Goal: Information Seeking & Learning: Find specific fact

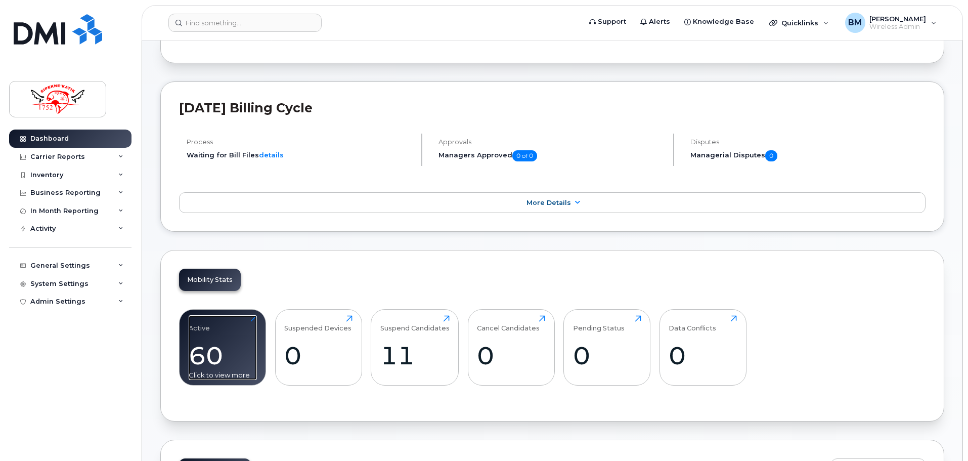
scroll to position [202, 0]
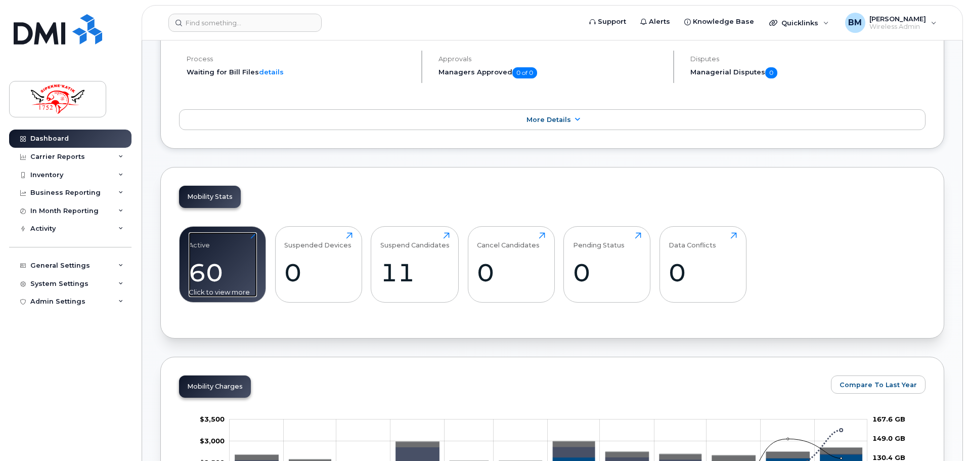
click at [214, 272] on div "60" at bounding box center [223, 272] width 68 height 30
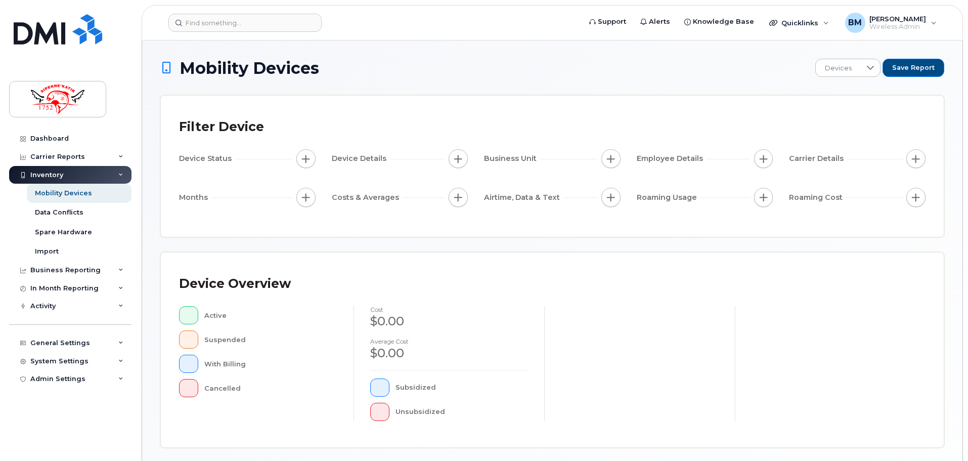
scroll to position [7, 0]
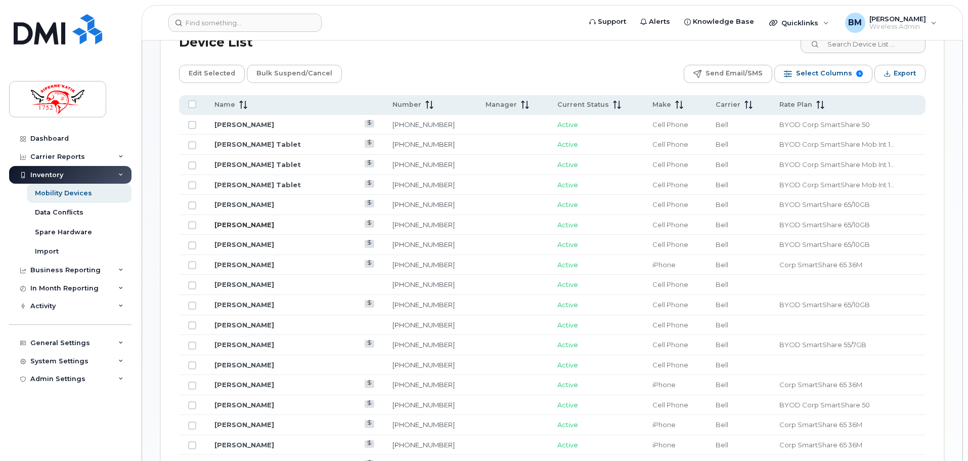
scroll to position [487, 0]
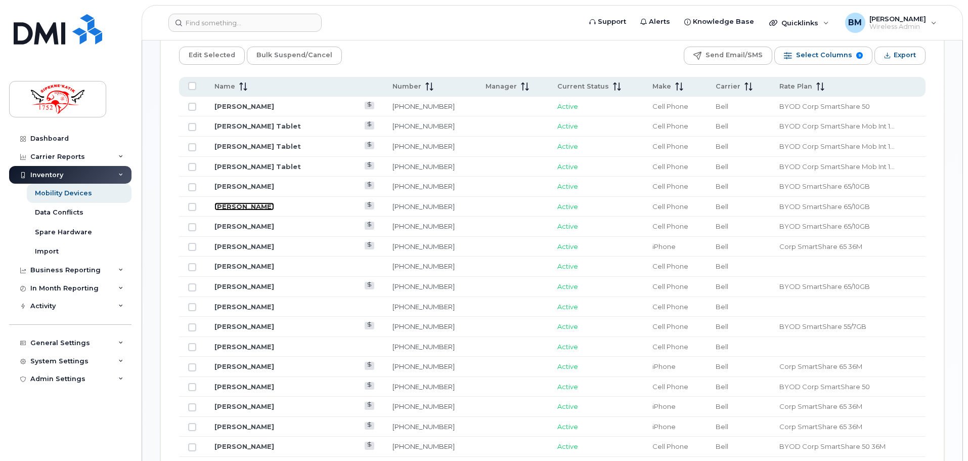
click at [250, 208] on link "[PERSON_NAME]" at bounding box center [244, 206] width 60 height 8
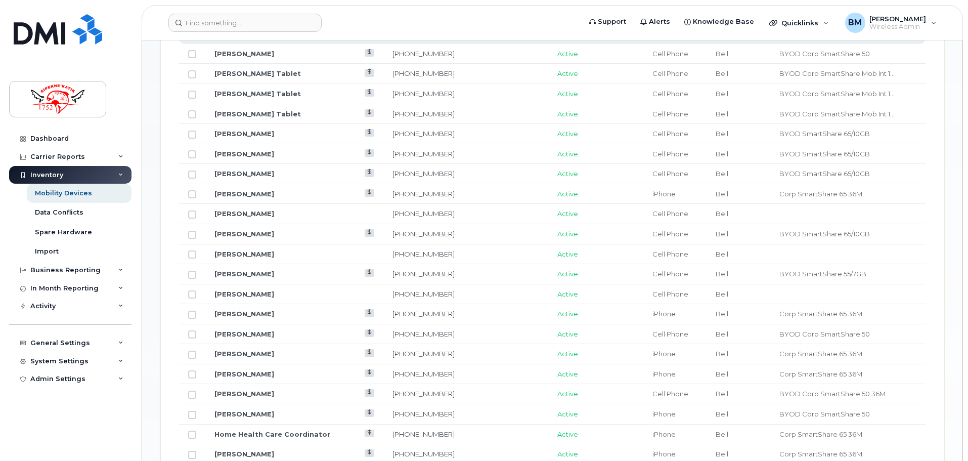
scroll to position [556, 0]
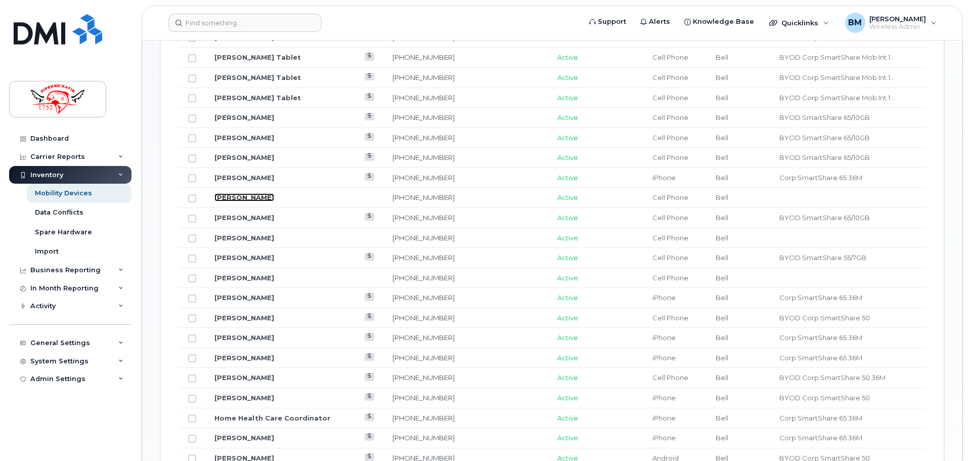
click at [235, 199] on link "Mikhayla Nevin" at bounding box center [244, 197] width 60 height 8
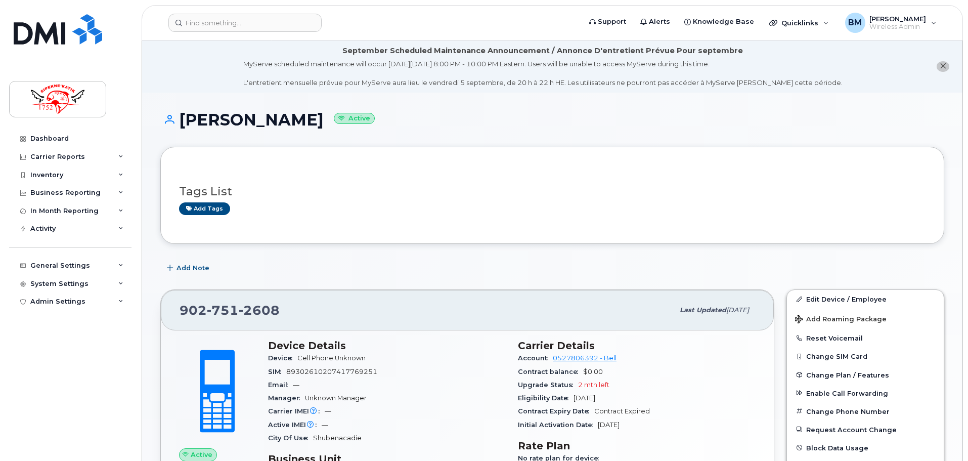
drag, startPoint x: 182, startPoint y: 120, endPoint x: 306, endPoint y: 125, distance: 125.0
click at [306, 125] on h1 "Mikhayla Nevin Active" at bounding box center [552, 120] width 784 height 18
copy h1 "[PERSON_NAME]"
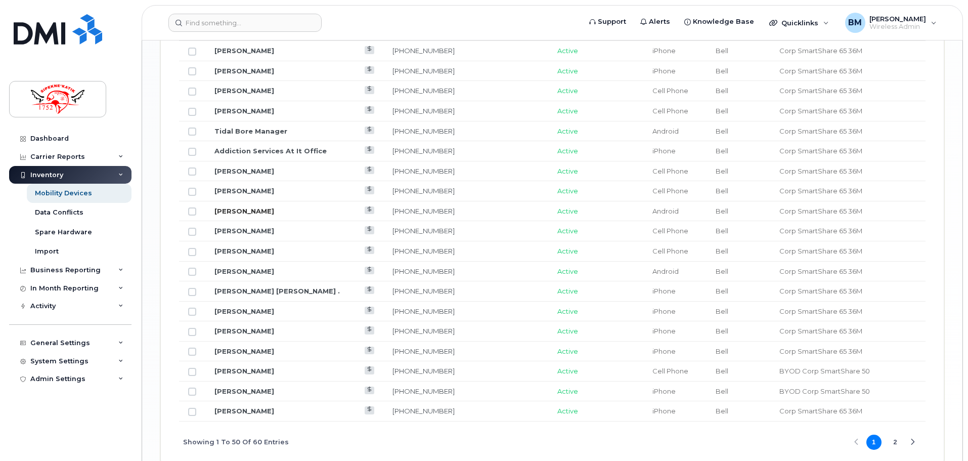
scroll to position [1213, 0]
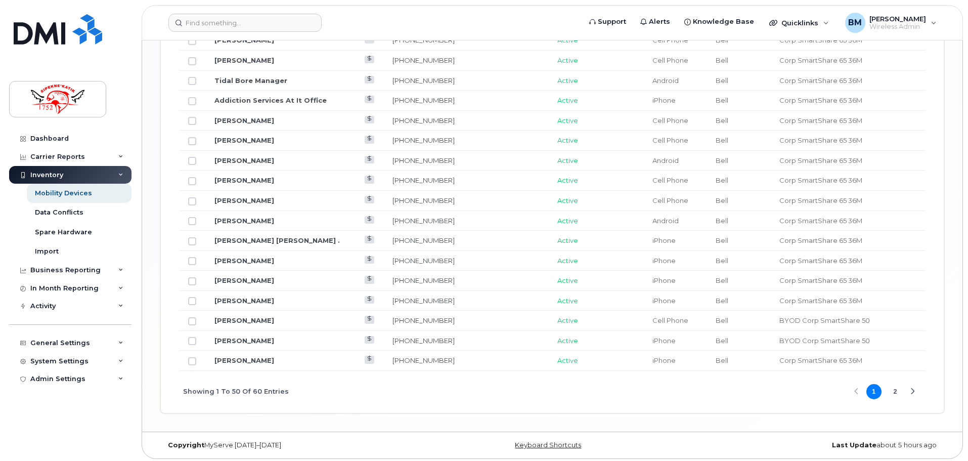
click at [898, 396] on button "2" at bounding box center [894, 391] width 15 height 15
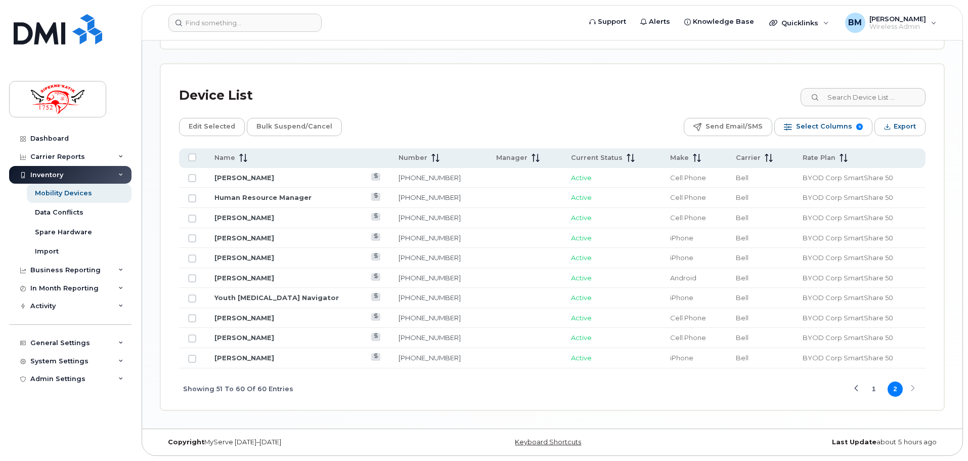
scroll to position [416, 0]
click at [869, 390] on button "1" at bounding box center [873, 388] width 15 height 15
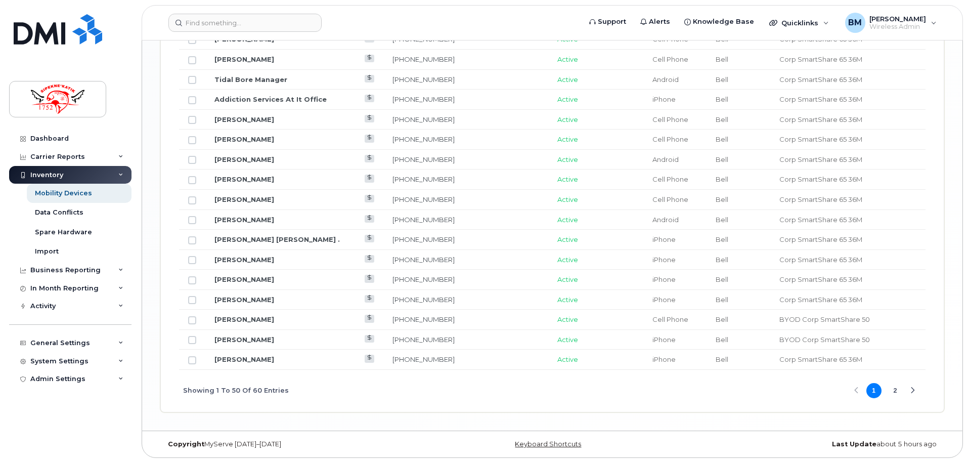
scroll to position [1216, 0]
